Goal: Information Seeking & Learning: Learn about a topic

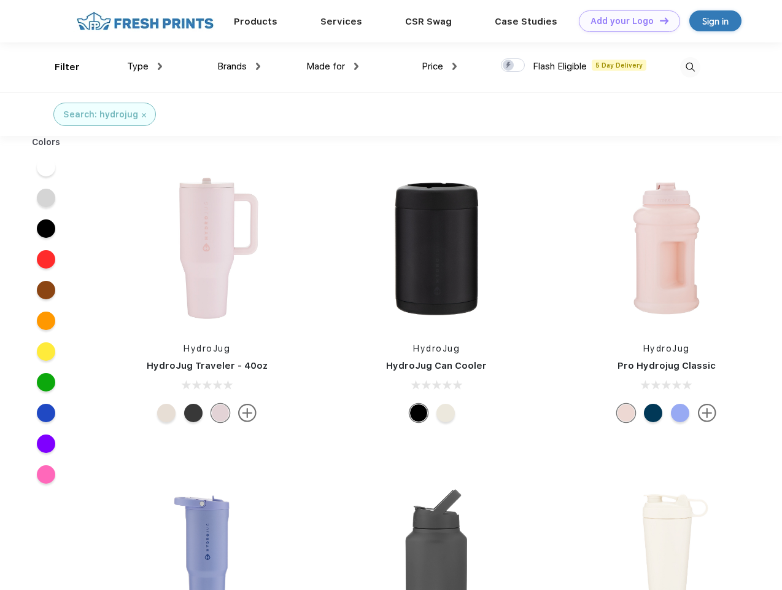
click at [625, 21] on link "Add your Logo Design Tool" at bounding box center [629, 20] width 101 height 21
click at [0, 0] on div "Design Tool" at bounding box center [0, 0] width 0 height 0
click at [659, 20] on link "Add your Logo Design Tool" at bounding box center [629, 20] width 101 height 21
click at [59, 67] on div "Filter" at bounding box center [67, 67] width 25 height 14
click at [145, 66] on span "Type" at bounding box center [137, 66] width 21 height 11
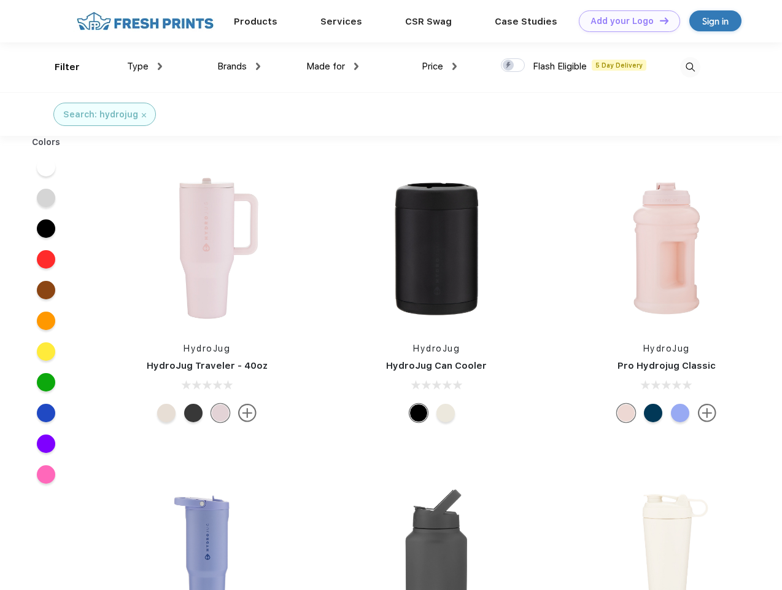
click at [239, 66] on span "Brands" at bounding box center [231, 66] width 29 height 11
click at [333, 66] on span "Made for" at bounding box center [325, 66] width 39 height 11
click at [440, 66] on span "Price" at bounding box center [432, 66] width 21 height 11
click at [513, 66] on div at bounding box center [513, 65] width 24 height 14
click at [509, 66] on input "checkbox" at bounding box center [505, 62] width 8 height 8
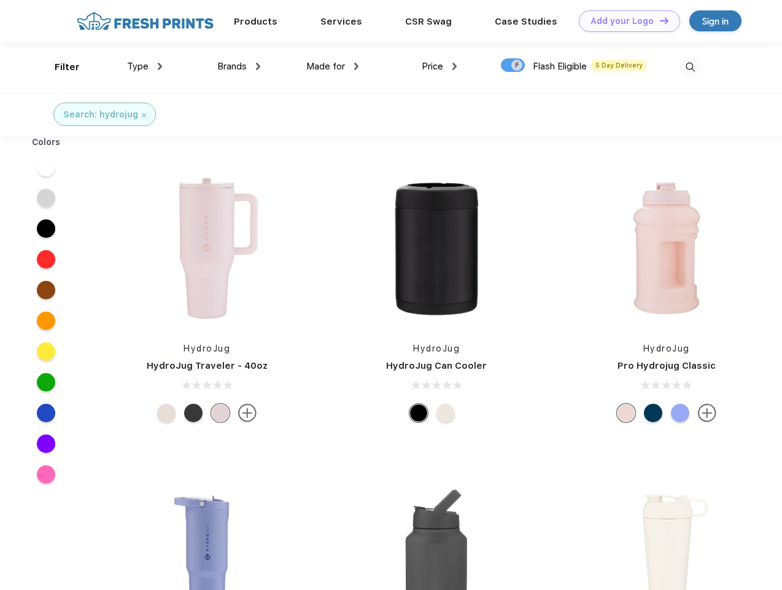
click at [690, 67] on img at bounding box center [690, 67] width 20 height 20
